Goal: Feedback & Contribution: Submit feedback/report problem

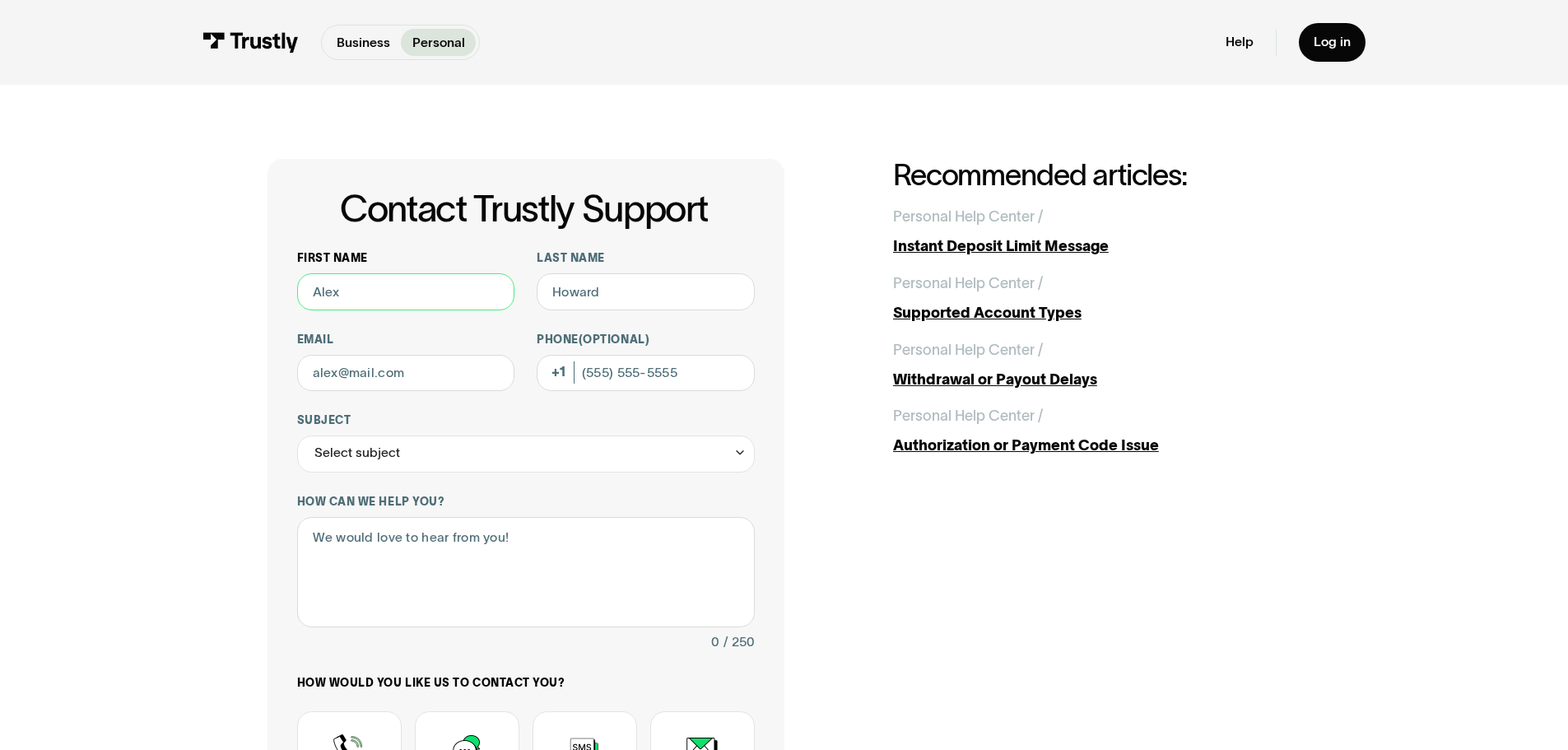
click at [327, 297] on input "First name" at bounding box center [406, 291] width 218 height 37
type input "[PERSON_NAME]"
click at [408, 361] on input "Email" at bounding box center [406, 374] width 218 height 37
type input "[EMAIL_ADDRESS][DOMAIN_NAME]"
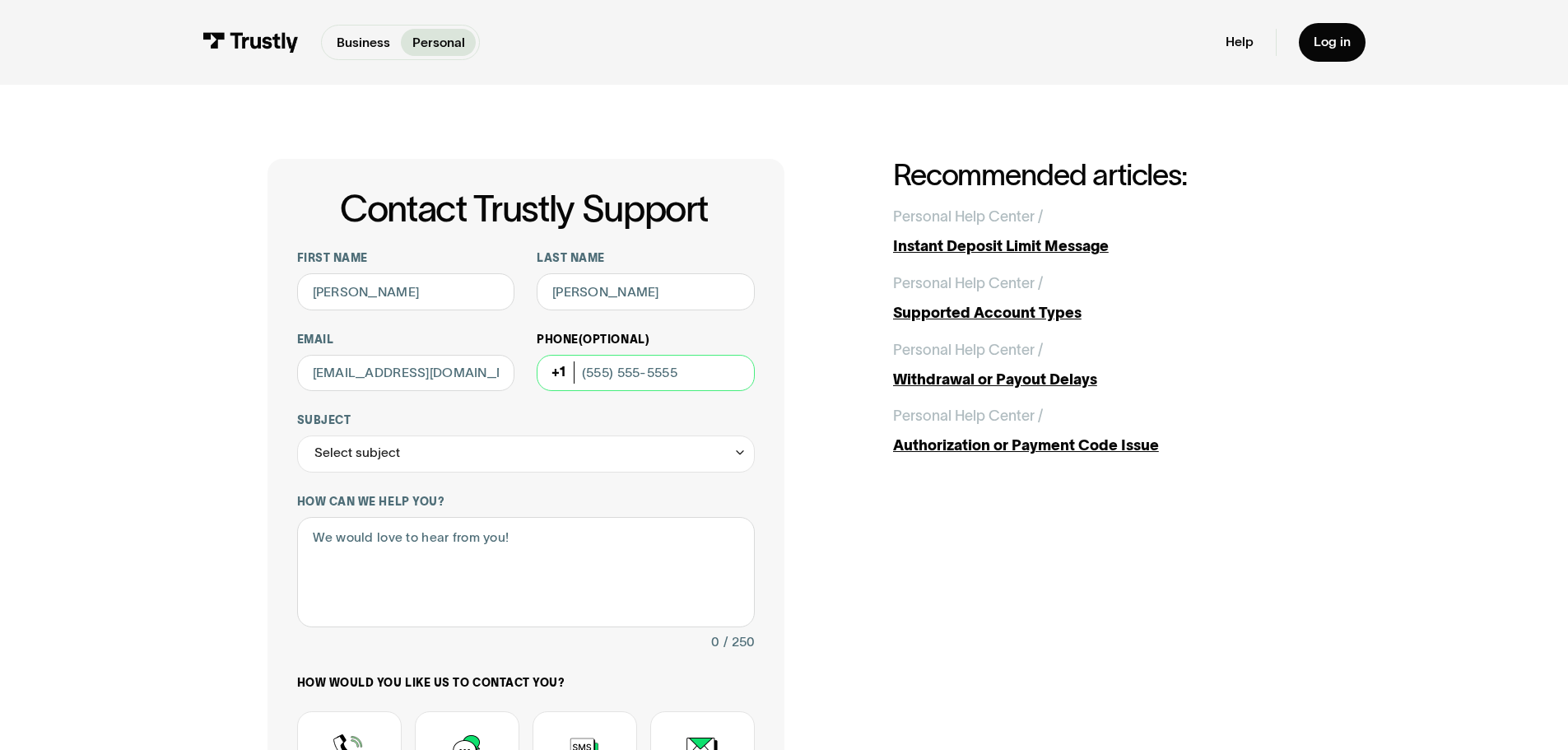
click at [660, 362] on input "Phone (Optional)" at bounding box center [646, 374] width 218 height 37
type input "[PHONE_NUMBER]"
click at [462, 464] on div "Select subject" at bounding box center [526, 454] width 458 height 37
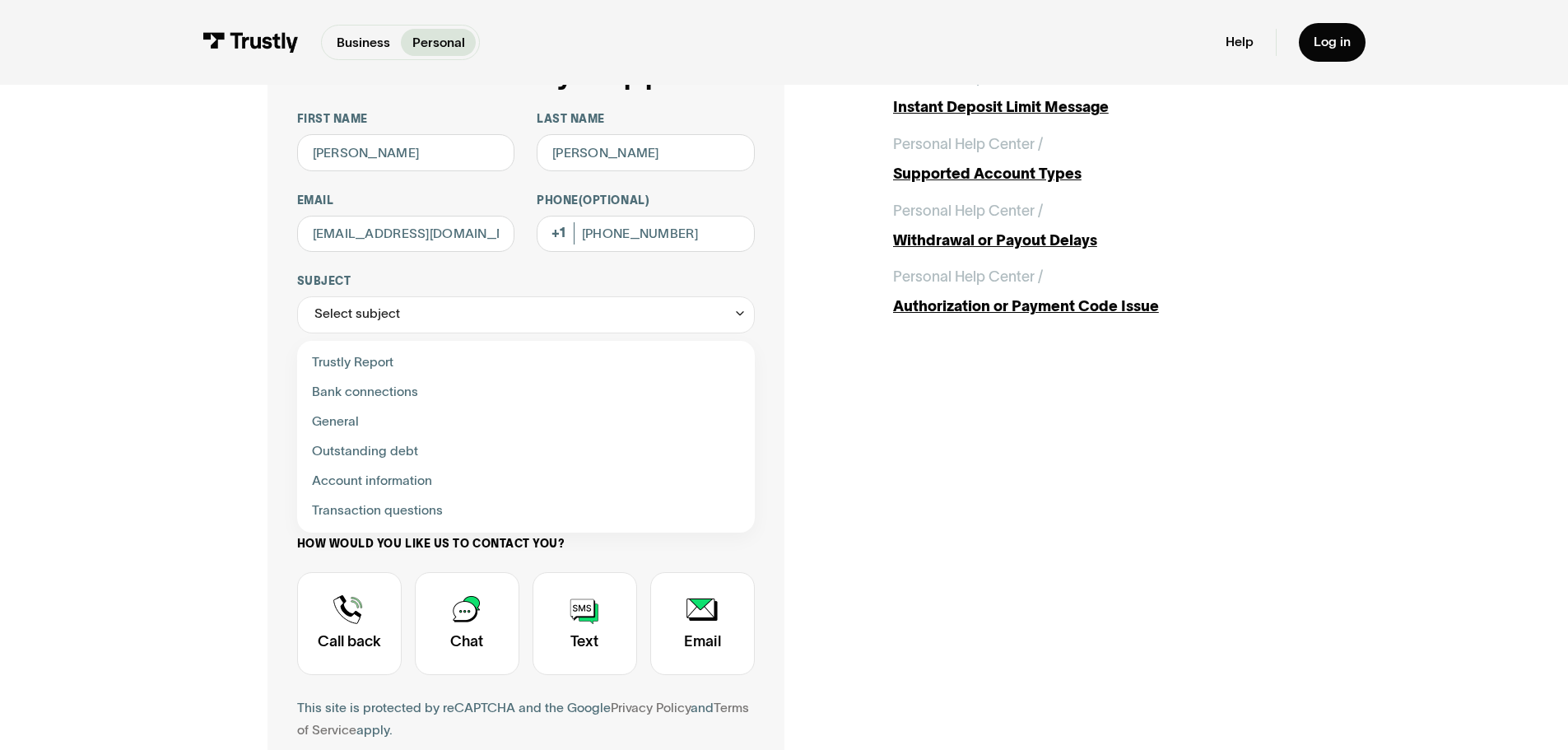
scroll to position [165, 0]
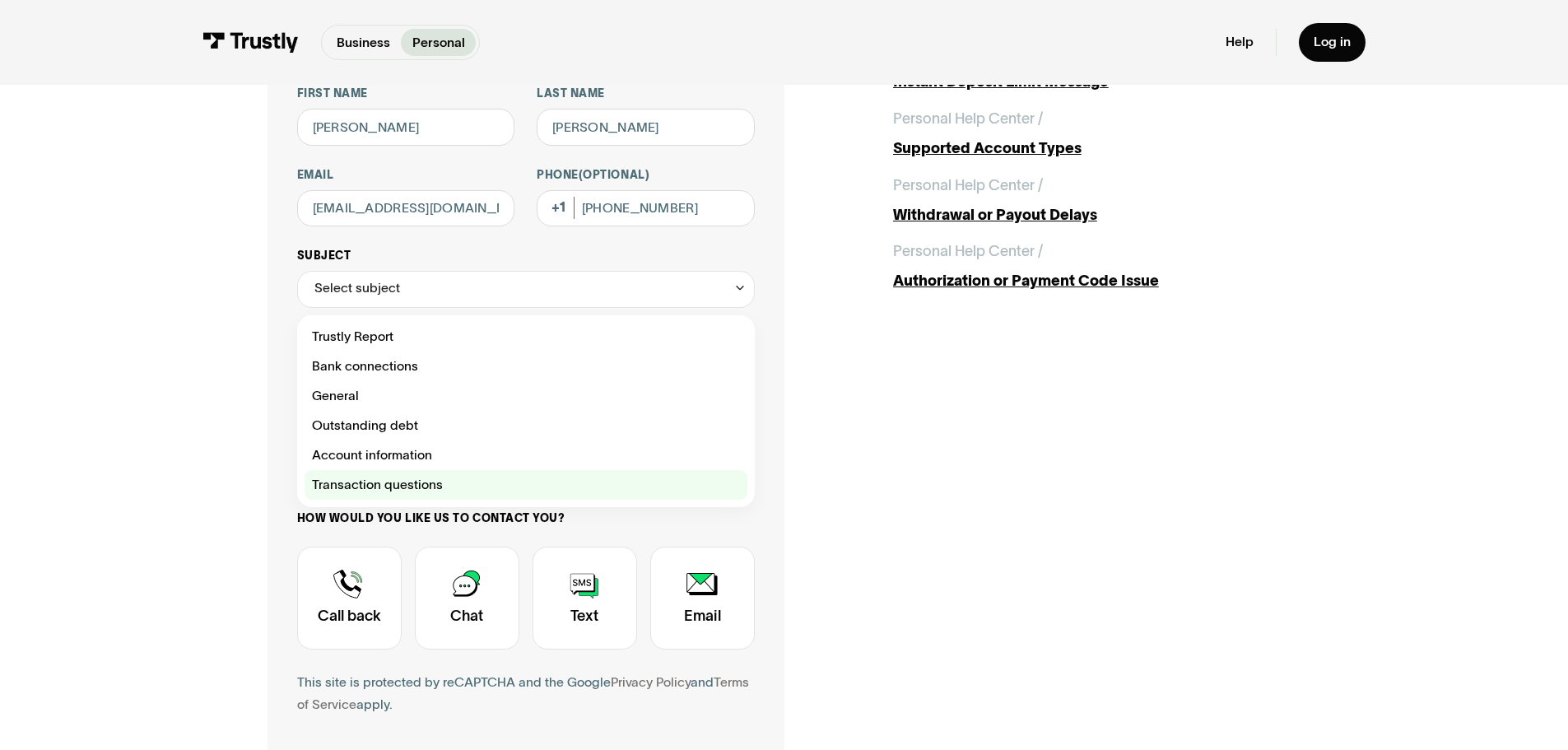
click at [330, 484] on div "Contact Trustly Support" at bounding box center [526, 485] width 443 height 30
click at [330, 485] on div "Contact Trustly Support" at bounding box center [526, 485] width 443 height 30
click at [701, 491] on div "Contact Trustly Support" at bounding box center [526, 485] width 443 height 30
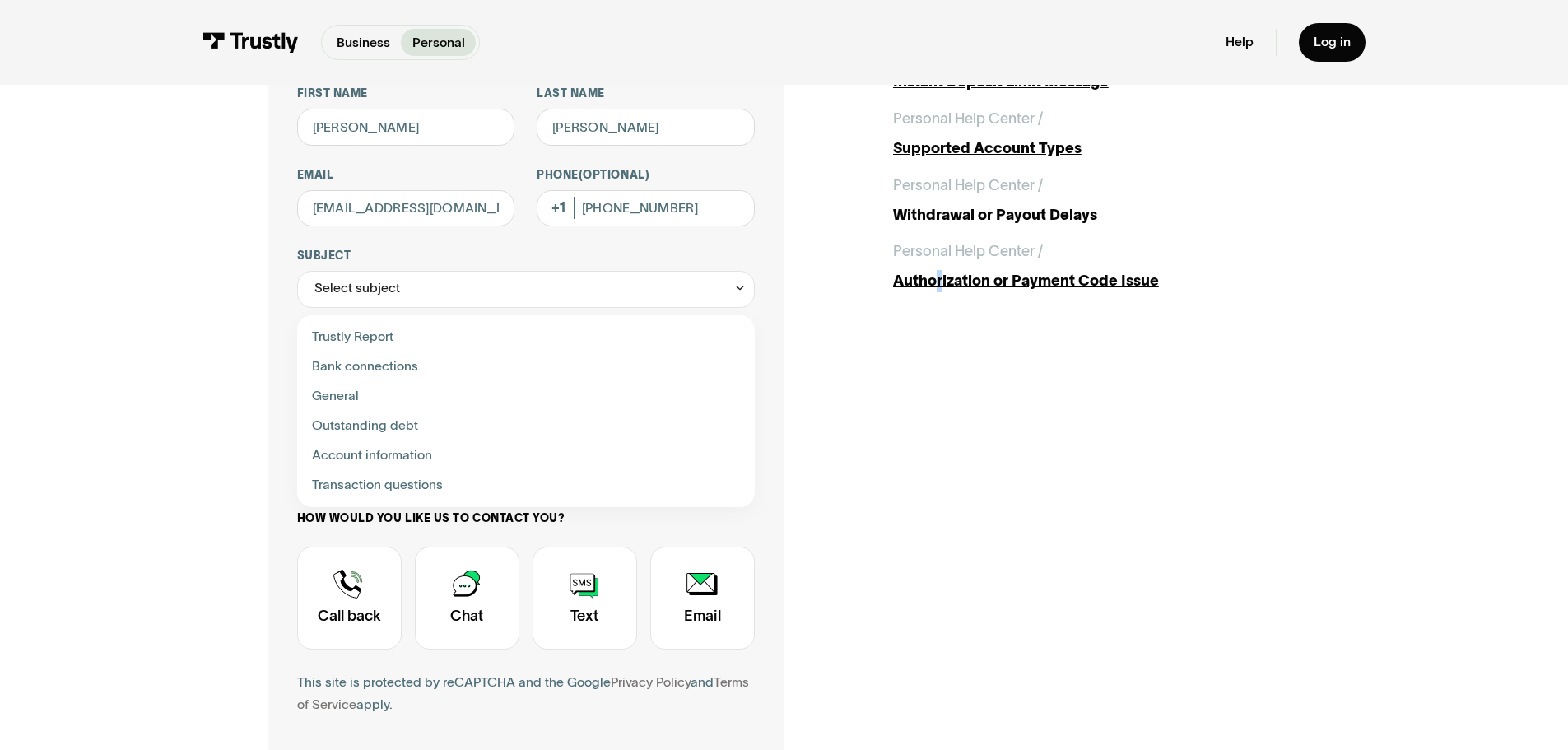
drag, startPoint x: 943, startPoint y: 454, endPoint x: 930, endPoint y: 453, distance: 13.0
click at [939, 453] on div "Contact Trustly Support First name [PERSON_NAME] Last name [PERSON_NAME] [EMAIL…" at bounding box center [784, 415] width 1034 height 842
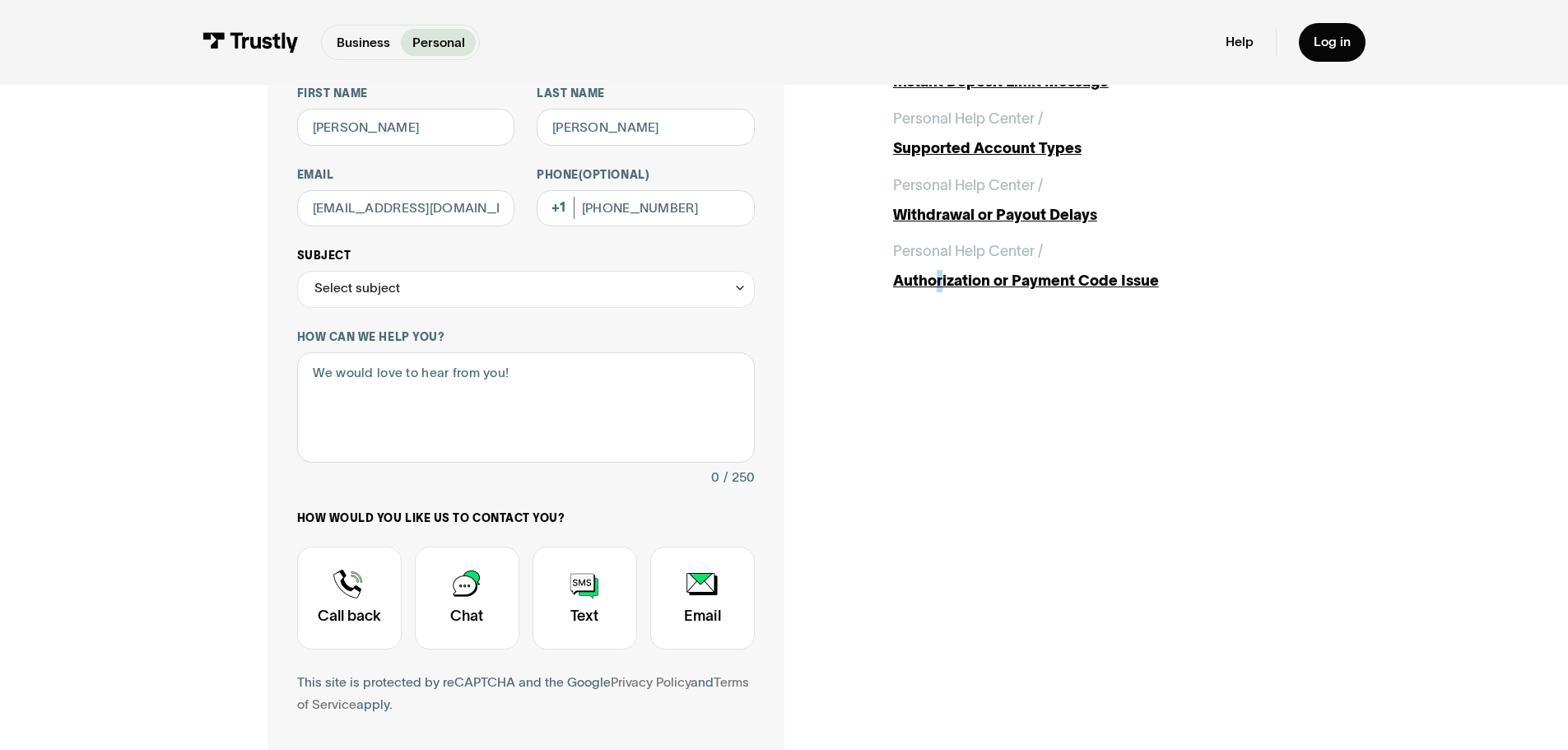
click at [549, 282] on div "Select subject" at bounding box center [526, 289] width 458 height 37
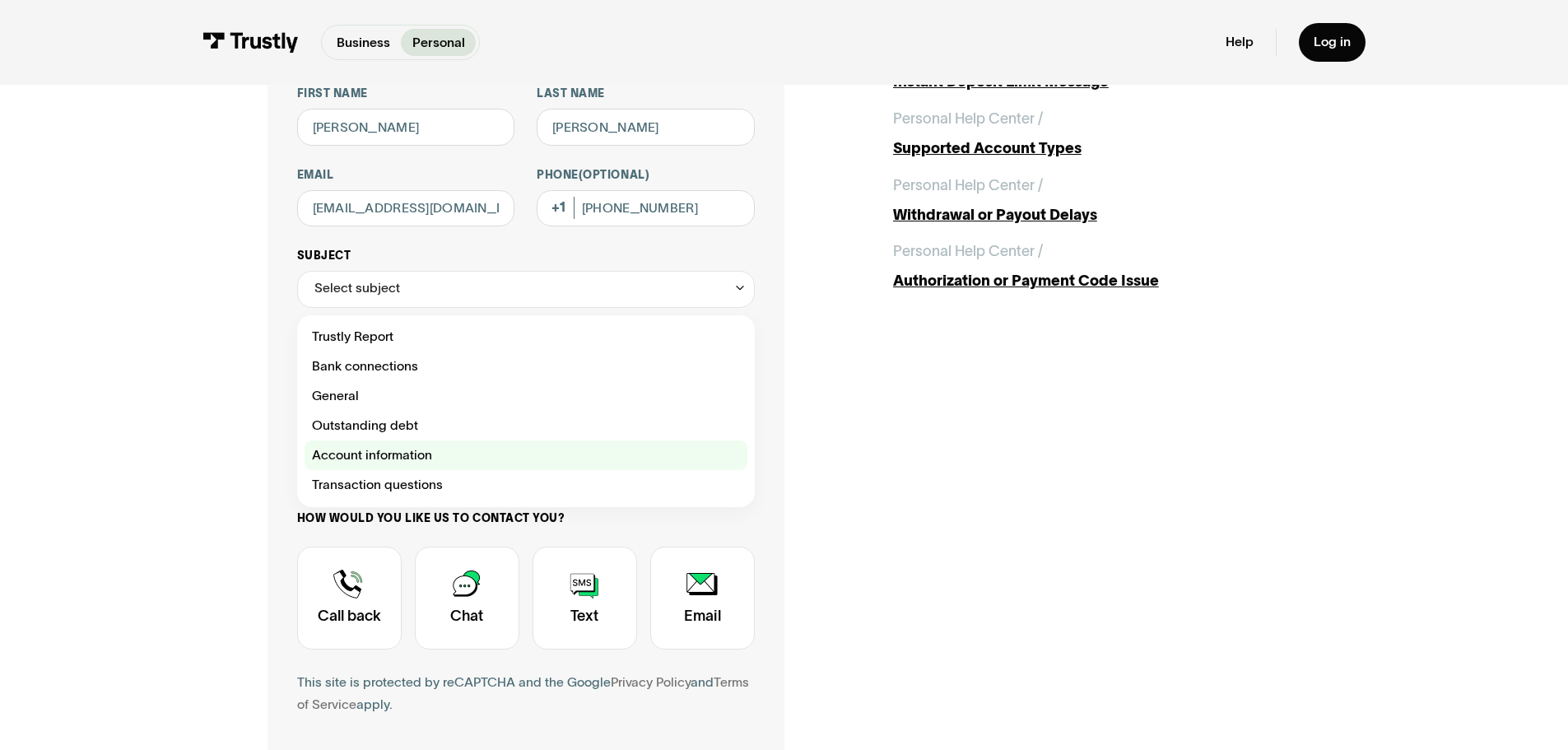
click at [350, 458] on div "Contact Trustly Support" at bounding box center [526, 455] width 443 height 30
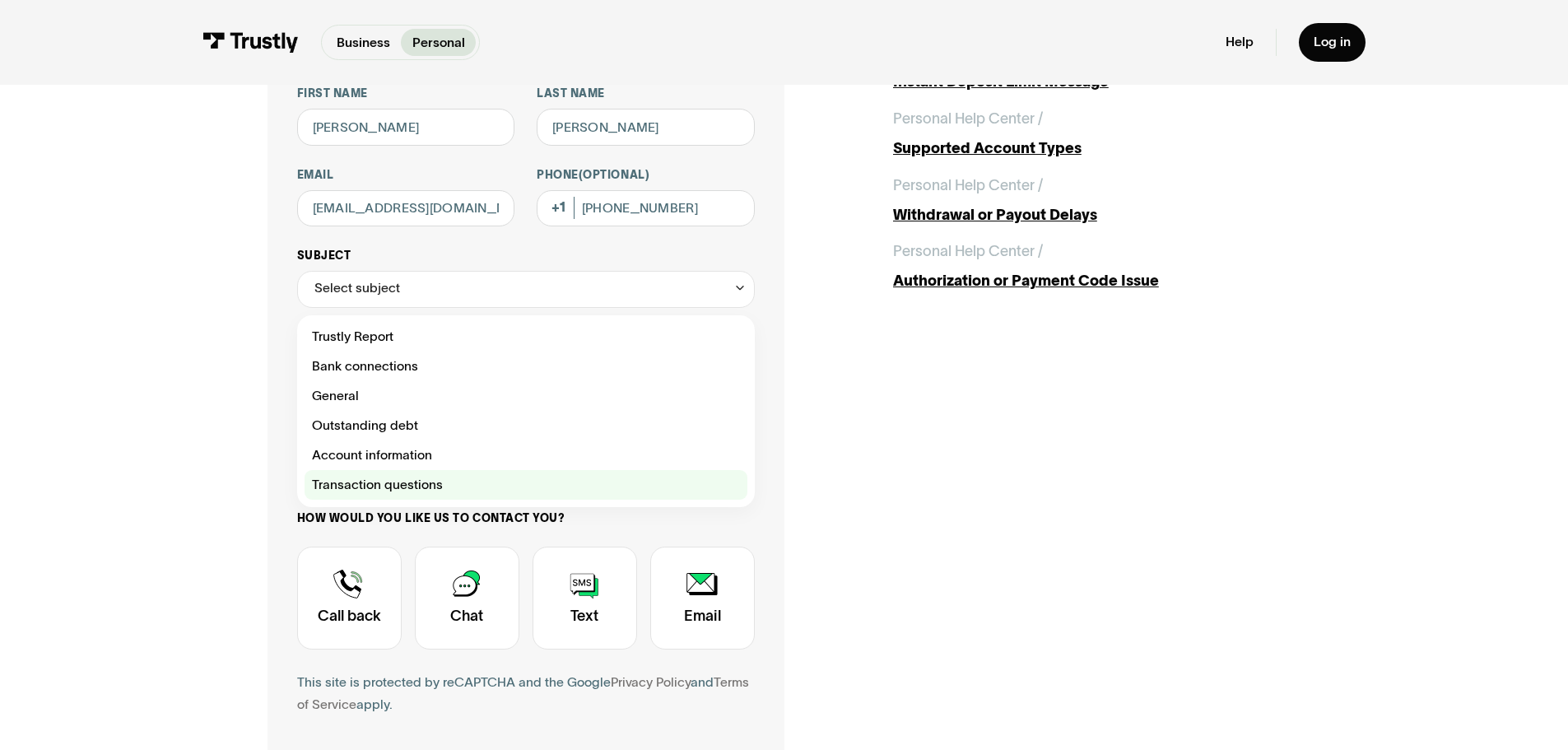
click at [479, 478] on div "Contact Trustly Support" at bounding box center [526, 485] width 443 height 30
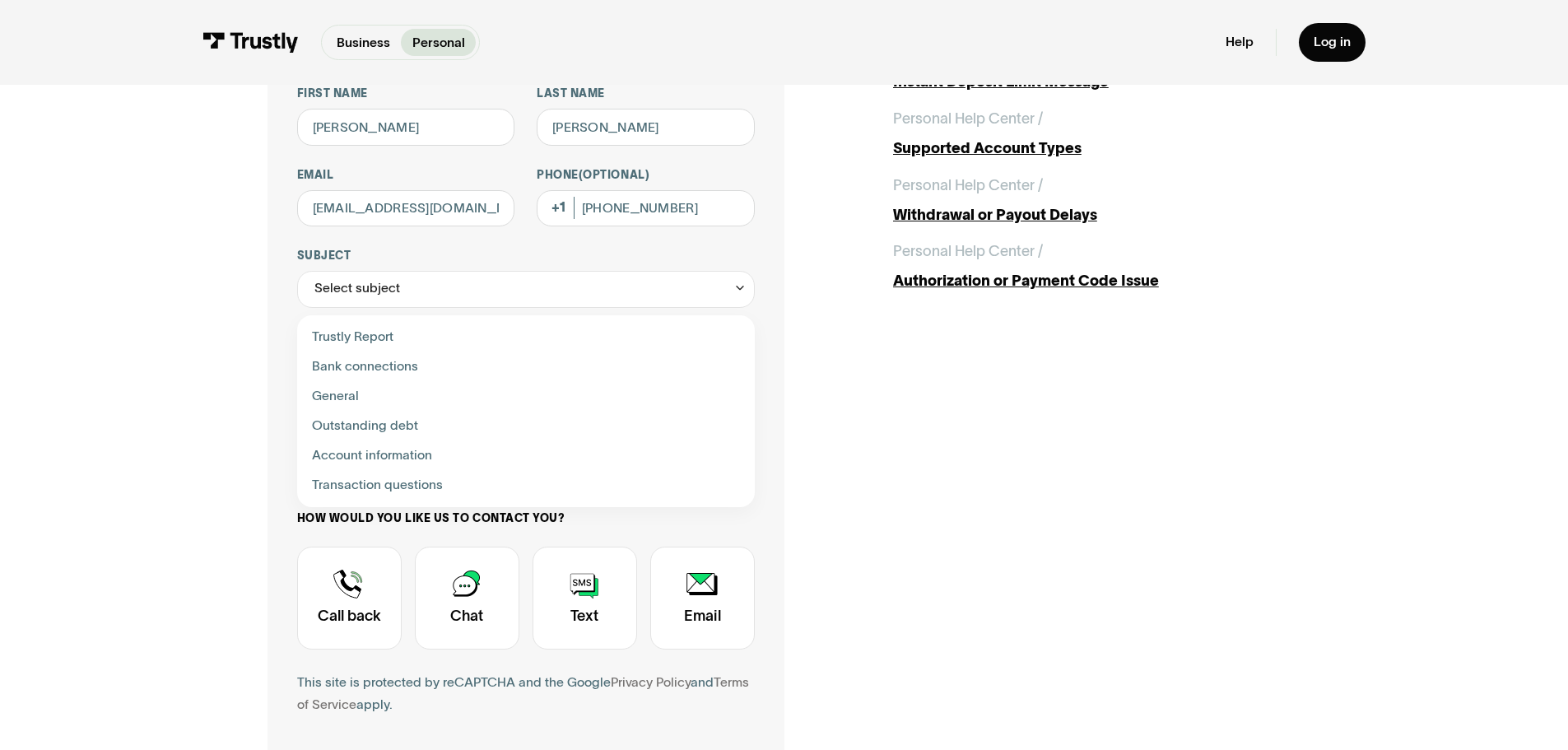
click at [107, 463] on div "Contact Trustly Support First name [PERSON_NAME] Last name [PERSON_NAME] [EMAIL…" at bounding box center [784, 415] width 1493 height 989
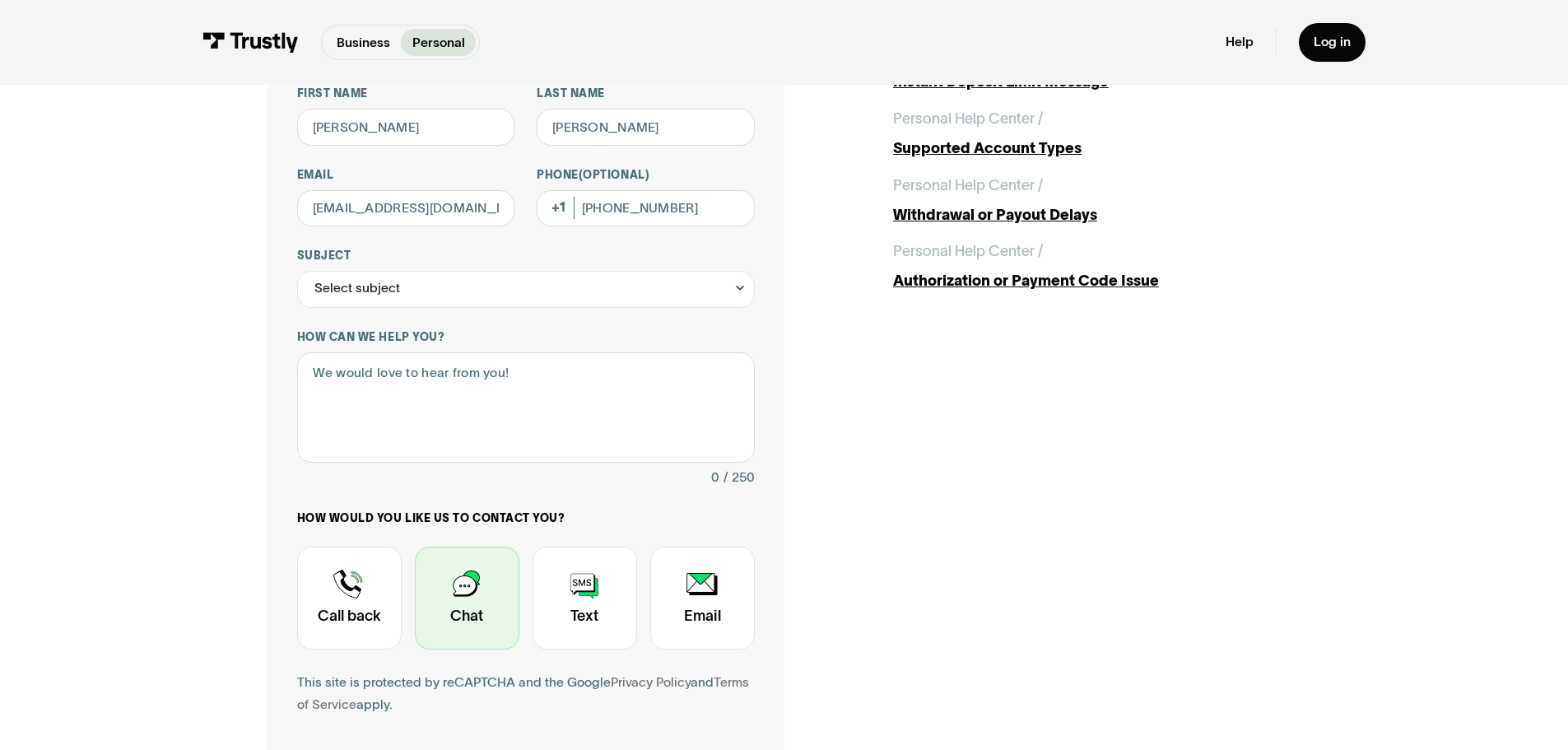
click at [446, 598] on div "Contact Trustly Support" at bounding box center [466, 598] width 104 height 102
click at [442, 409] on textarea "How can we help you?" at bounding box center [526, 408] width 458 height 111
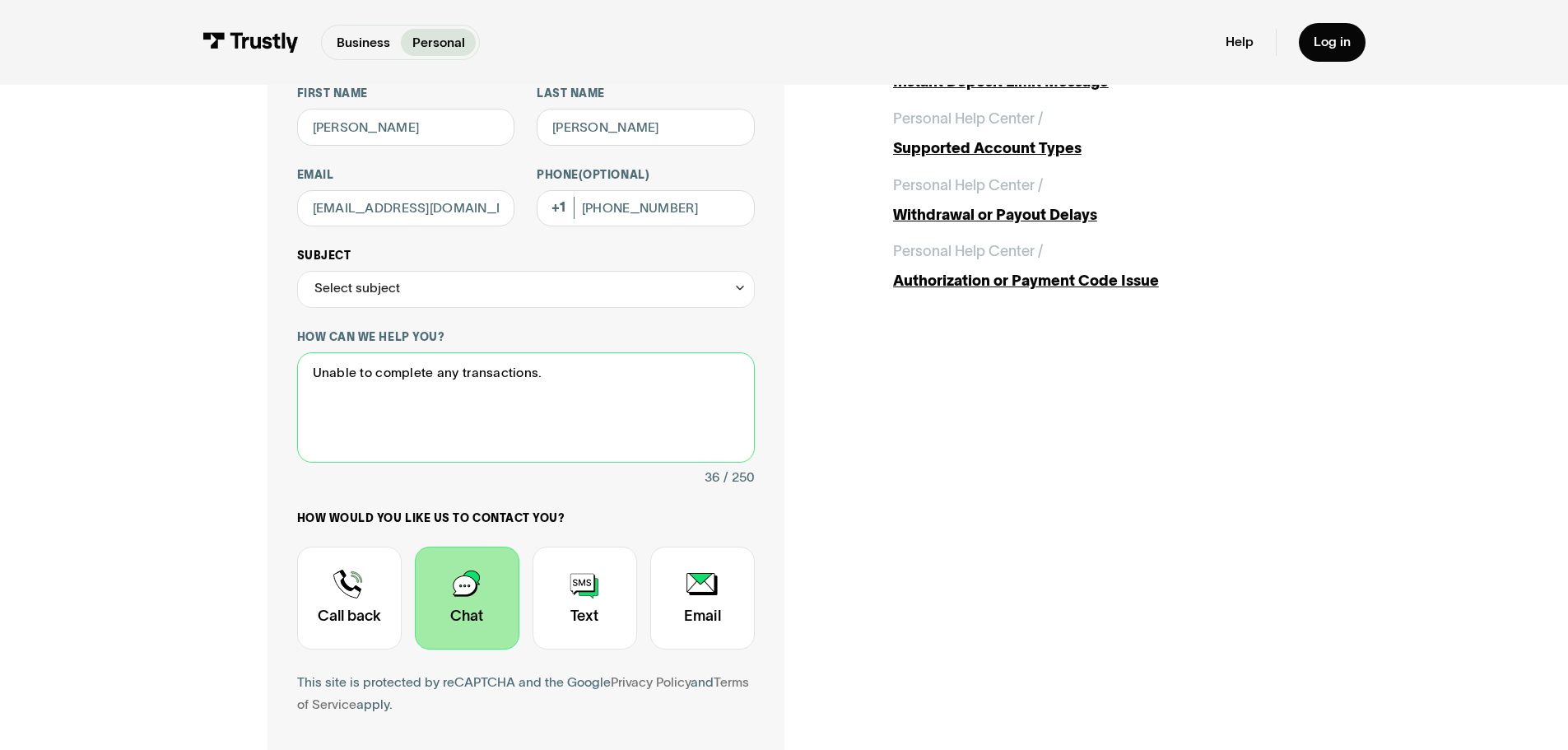
type textarea "Unable to complete any transactions."
click at [610, 300] on div "Select subject" at bounding box center [526, 289] width 458 height 37
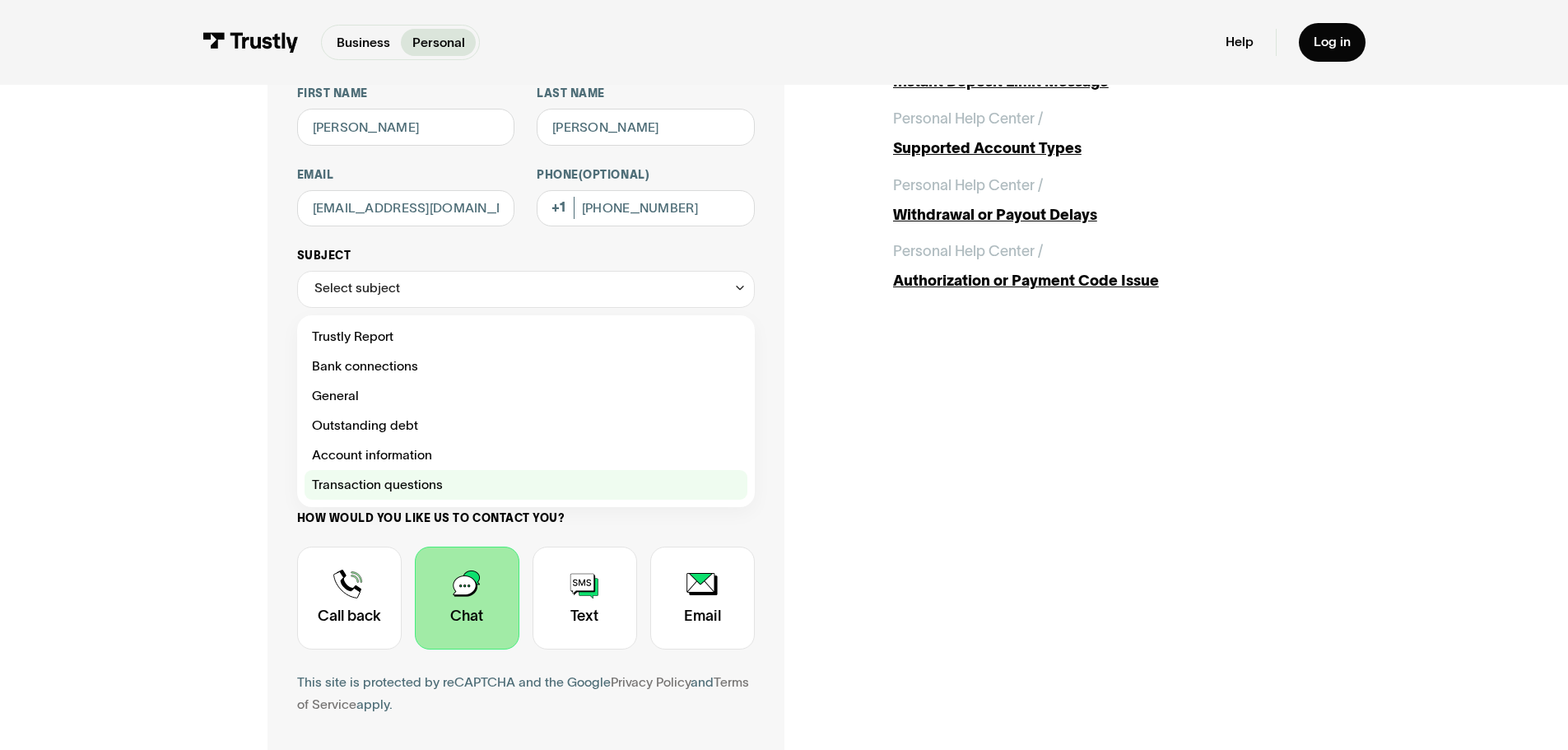
click at [434, 480] on div "Contact Trustly Support" at bounding box center [526, 485] width 443 height 30
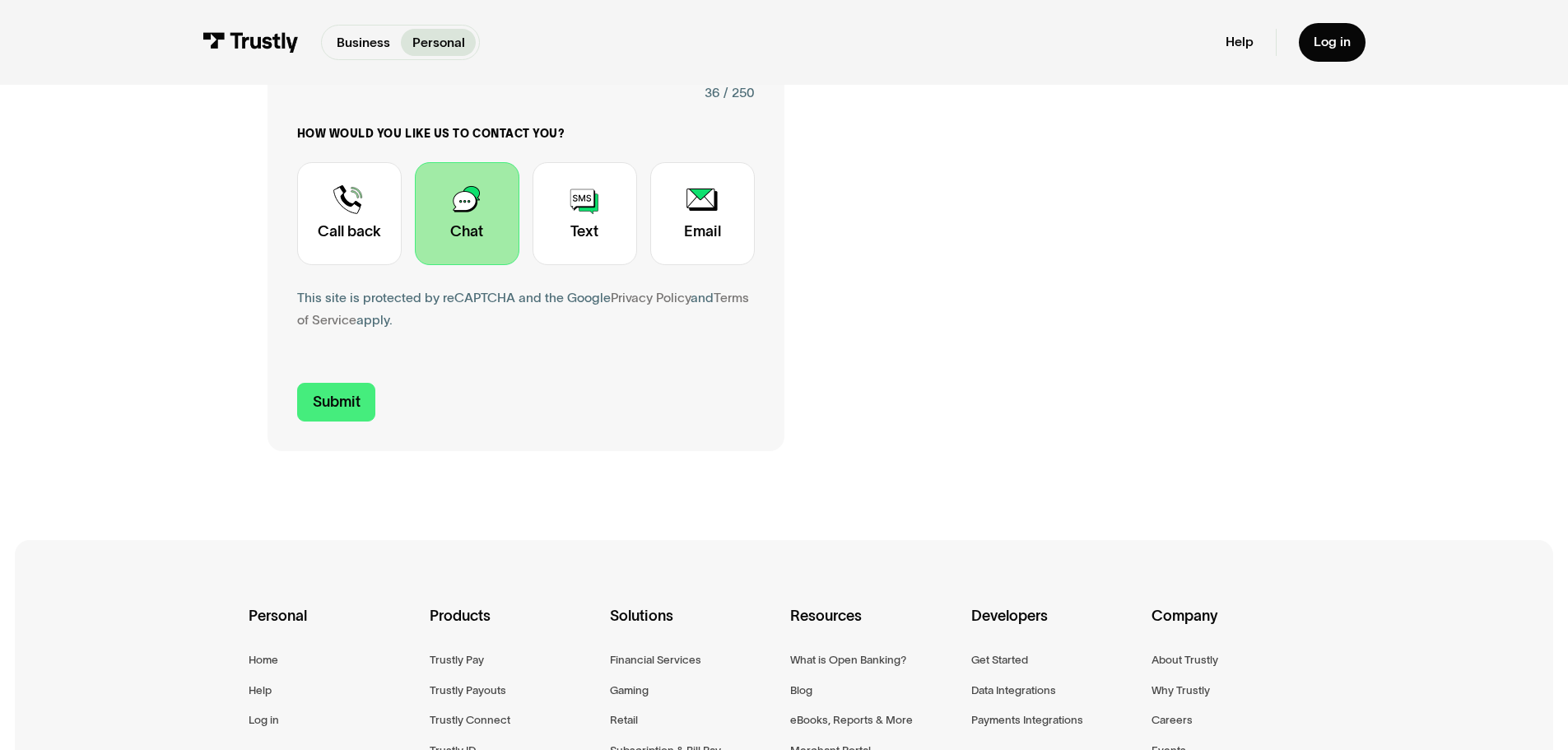
scroll to position [659, 0]
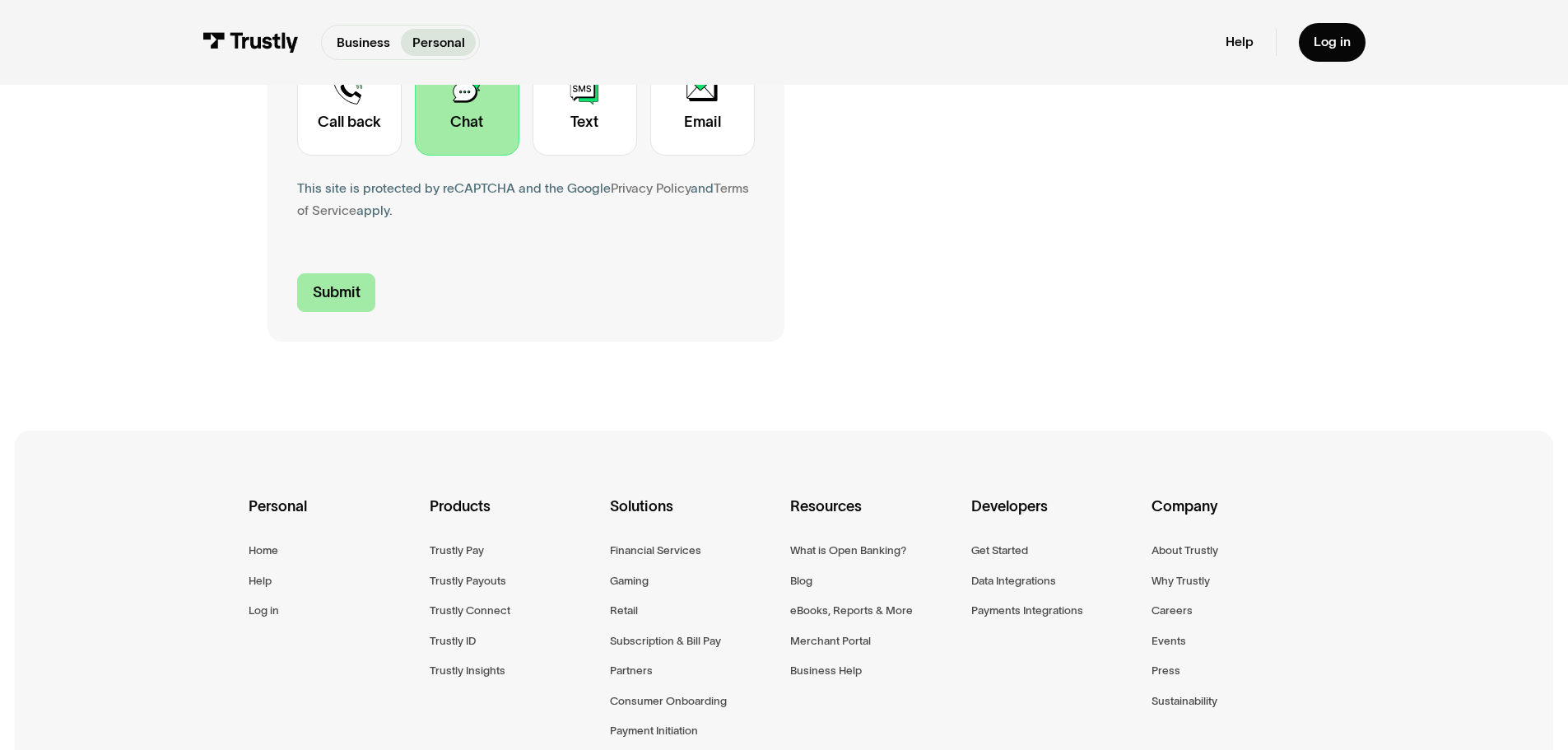
click at [334, 294] on input "Submit" at bounding box center [336, 292] width 79 height 38
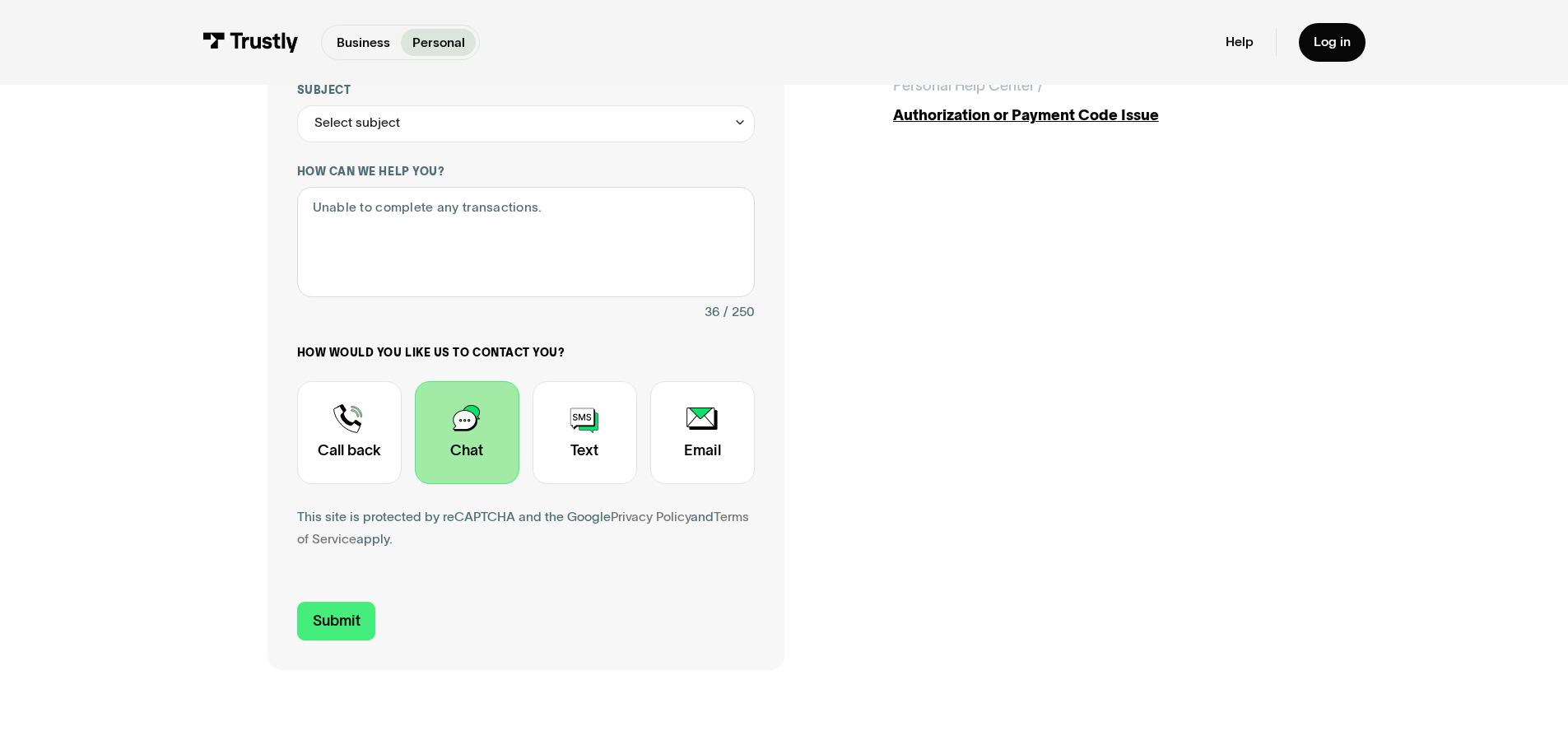
scroll to position [191, 0]
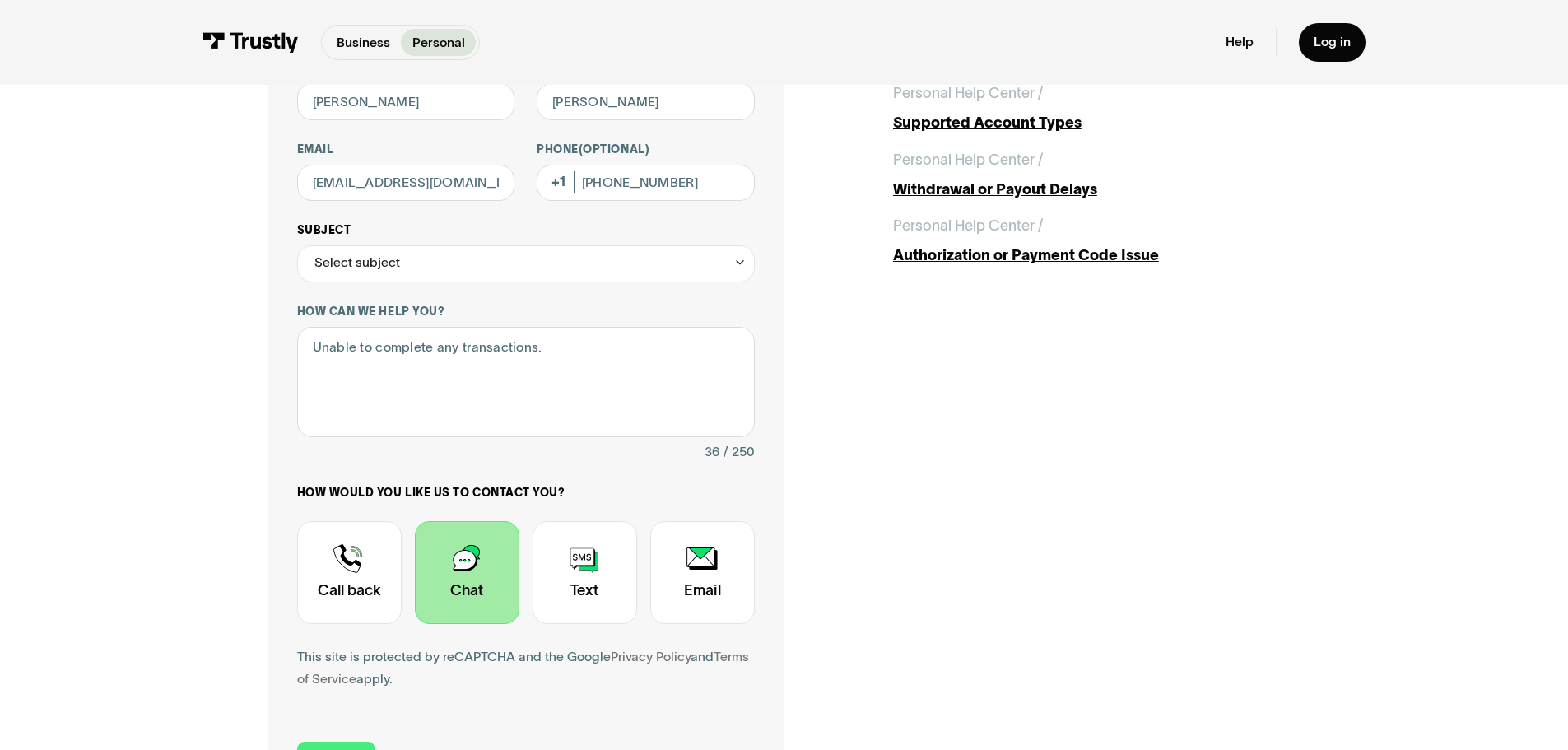
click at [557, 258] on div "Select subject" at bounding box center [526, 263] width 458 height 37
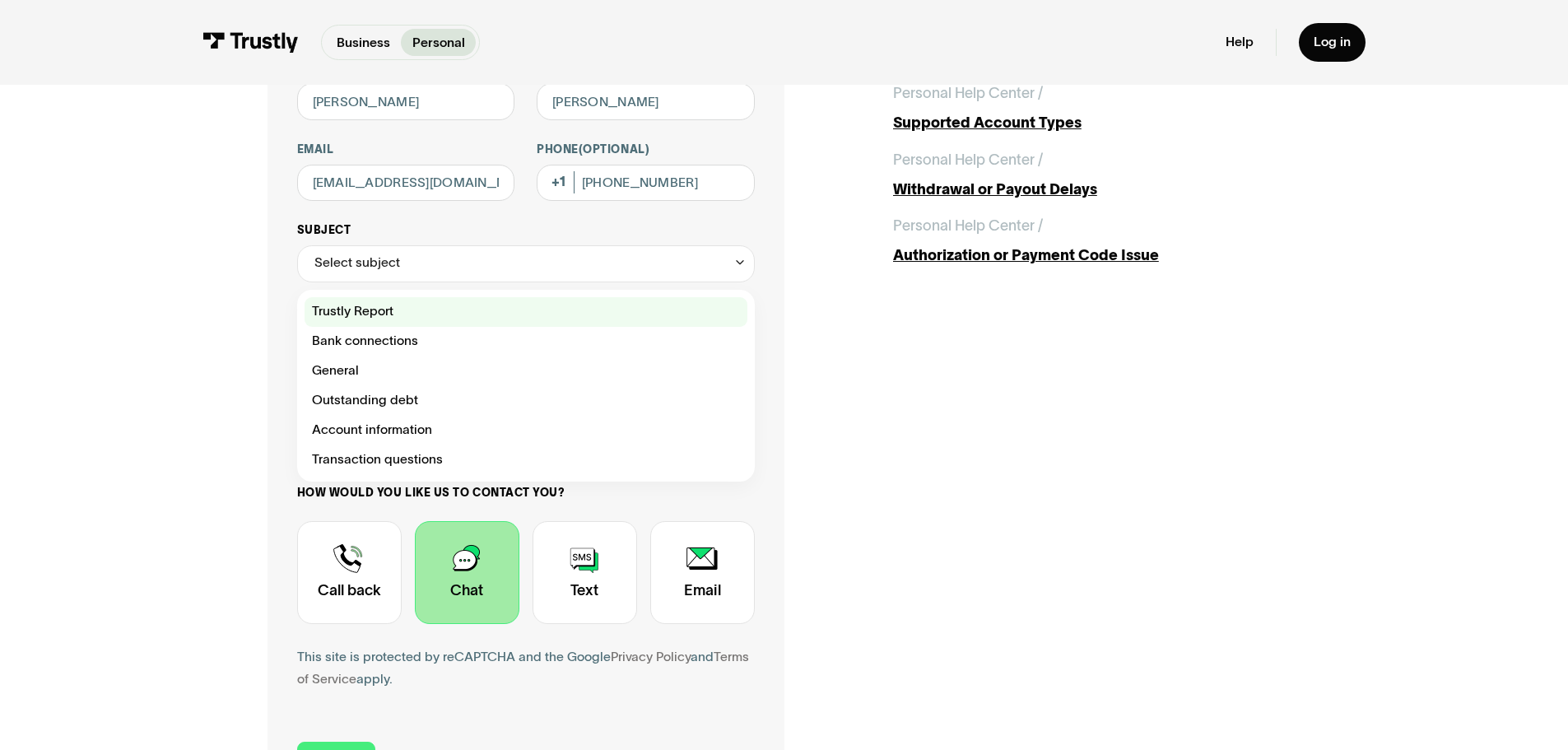
click at [420, 316] on div "Contact Trustly Support" at bounding box center [526, 311] width 443 height 30
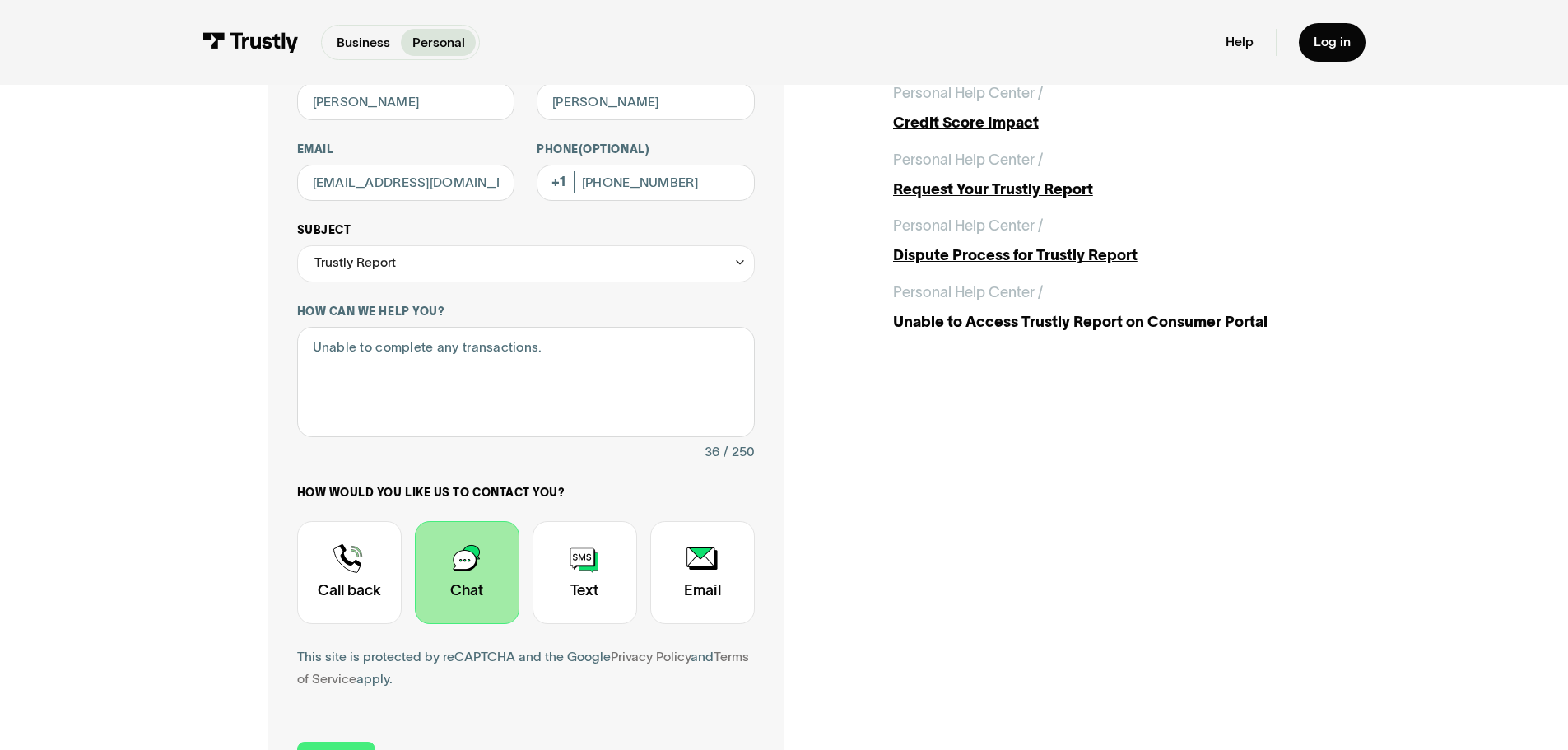
click at [460, 270] on div "Trustly Report" at bounding box center [526, 263] width 458 height 37
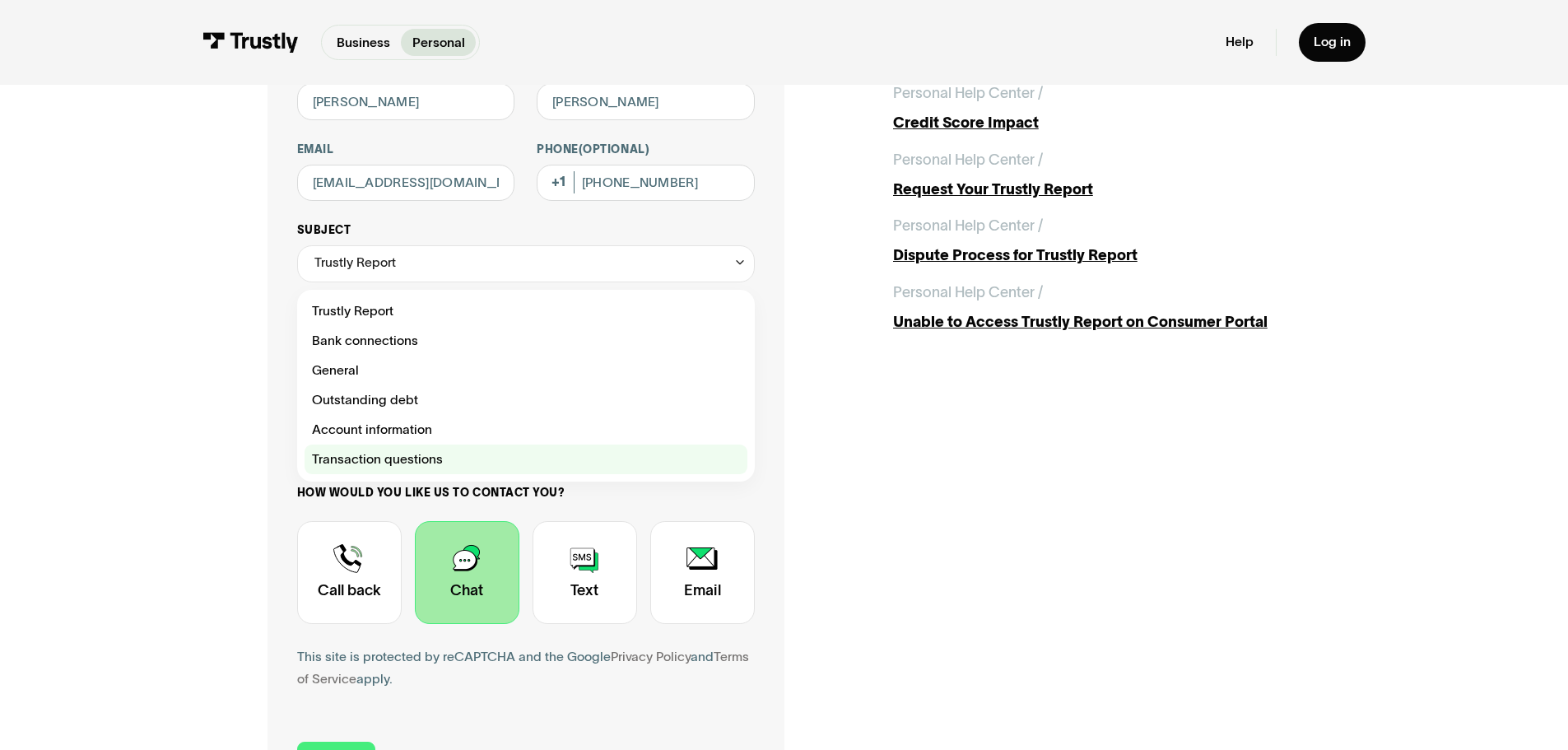
click at [403, 461] on div "Contact Trustly Support" at bounding box center [526, 459] width 443 height 30
type input "**********"
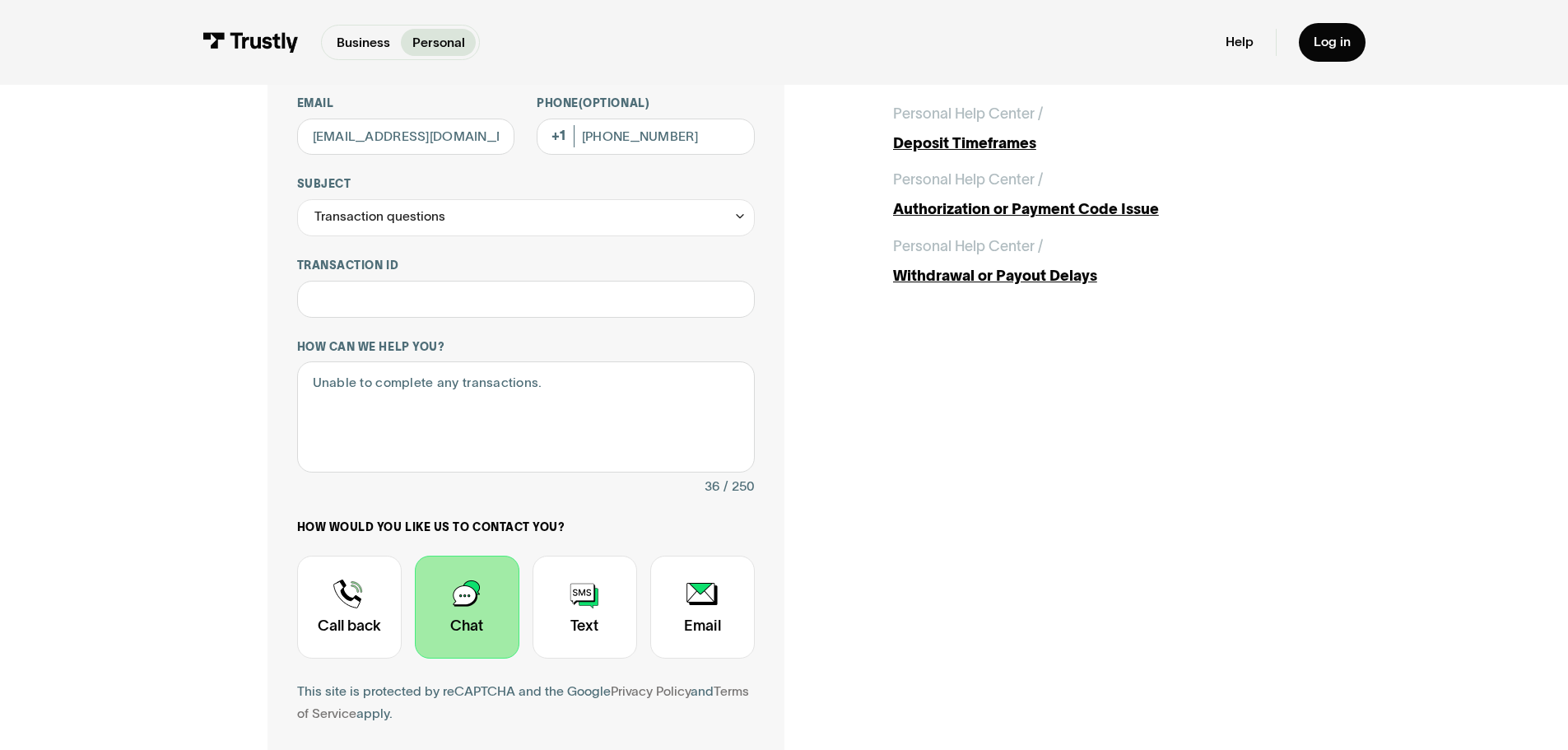
scroll to position [355, 0]
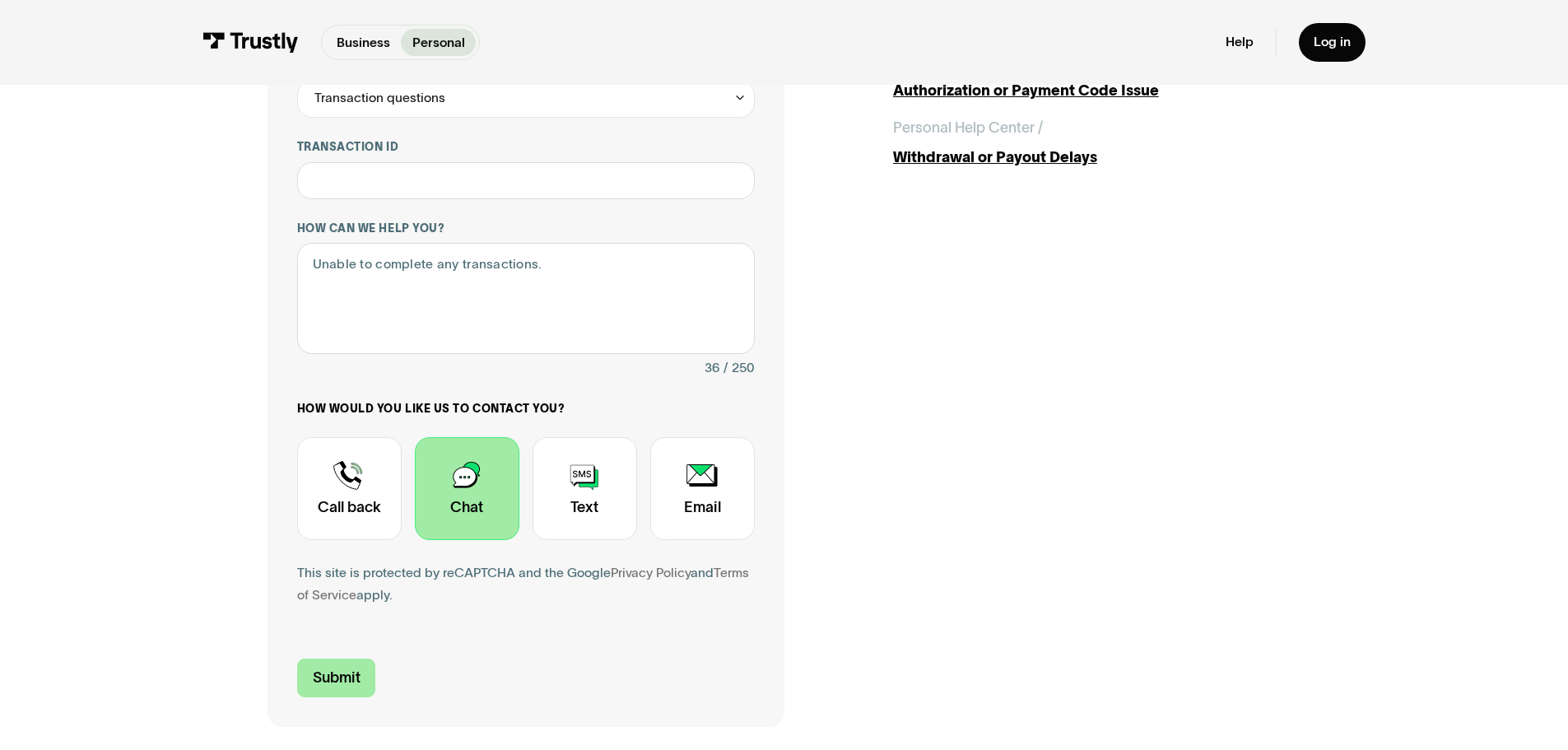
click at [350, 681] on input "Submit" at bounding box center [336, 678] width 79 height 38
type input "[PHONE_NUMBER]"
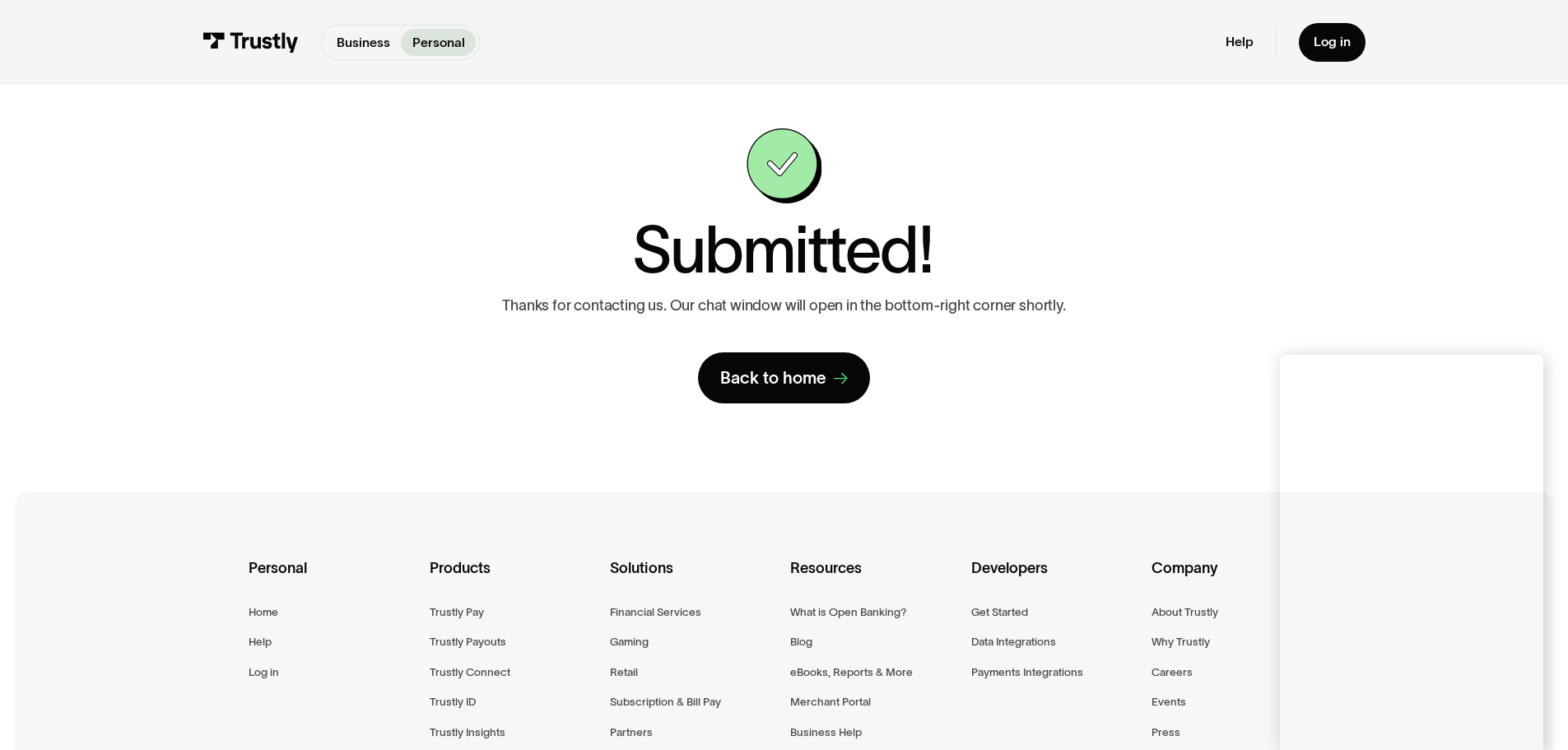
scroll to position [0, 0]
